Goal: Task Accomplishment & Management: Complete application form

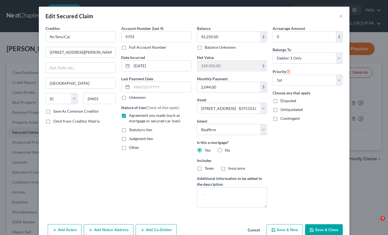
select select "42"
select select "6"
select select "2"
select select "0"
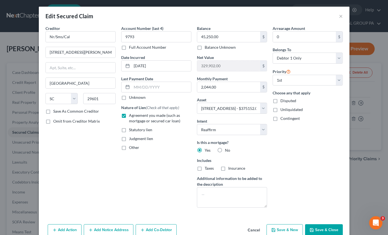
click at [340, 16] on div "Edit Secured Claim ×" at bounding box center [194, 16] width 310 height 19
click at [339, 16] on button "×" at bounding box center [341, 16] width 4 height 7
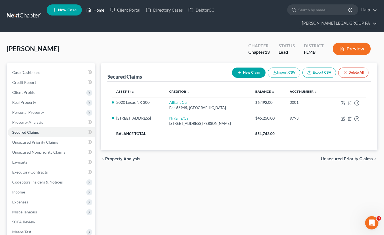
click at [94, 14] on link "Home" at bounding box center [95, 10] width 24 height 10
